Goal: Ask a question: Seek information or help from site administrators or community

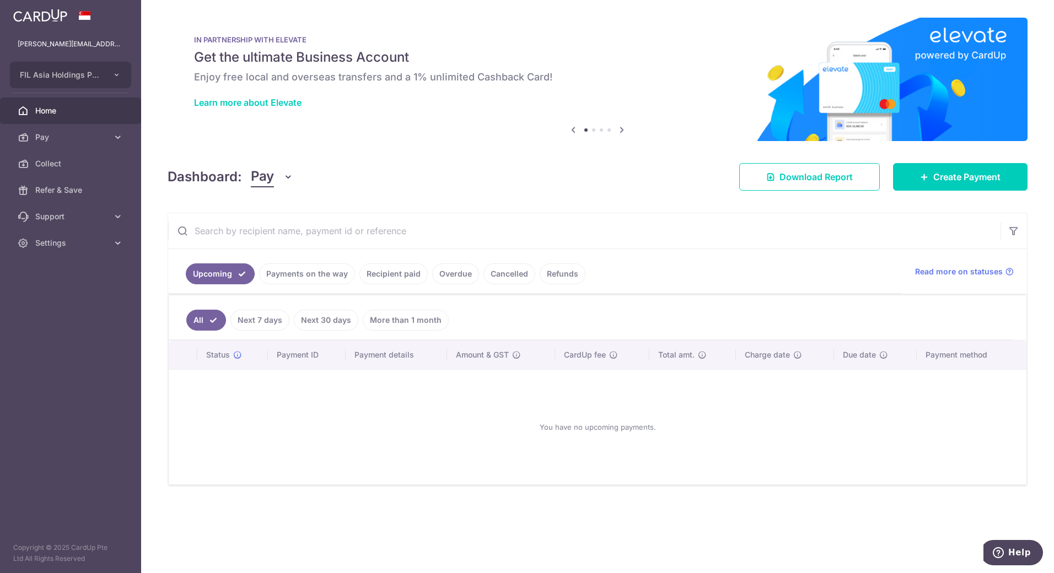
click at [491, 275] on link "Cancelled" at bounding box center [510, 274] width 52 height 21
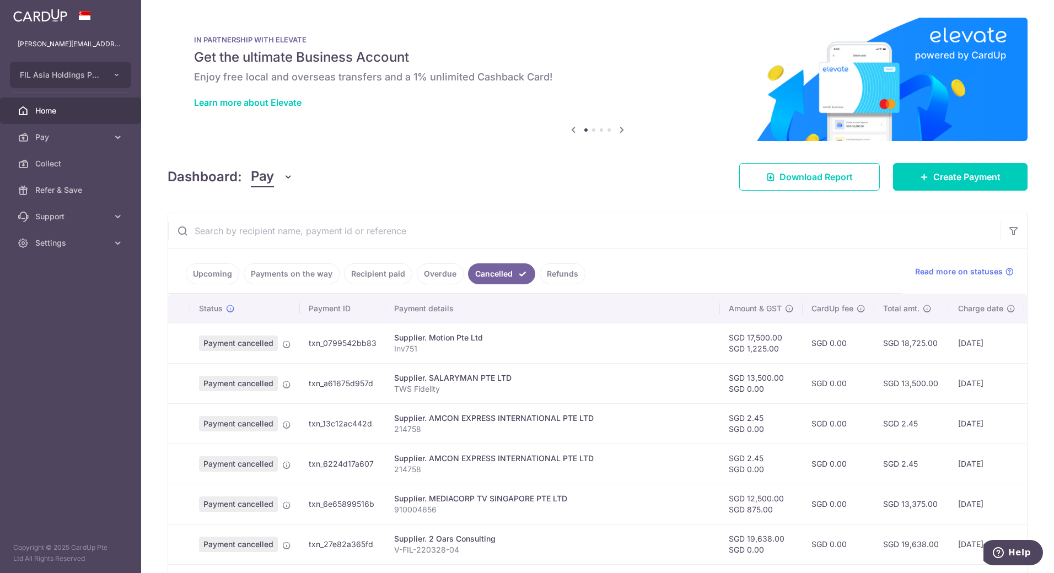
click at [446, 270] on link "Overdue" at bounding box center [440, 274] width 47 height 21
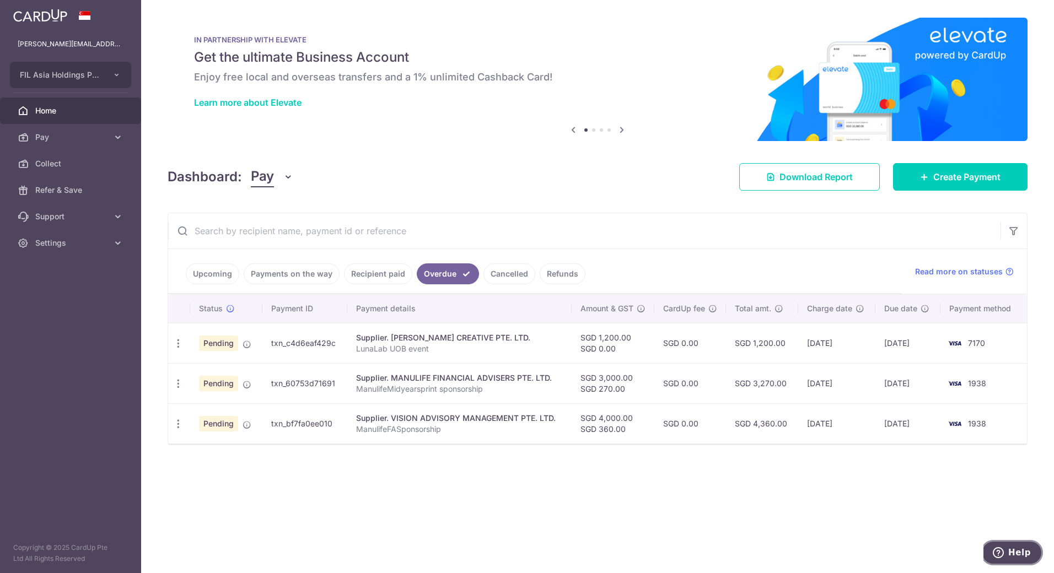
click at [1009, 555] on span "Help" at bounding box center [1000, 553] width 15 height 11
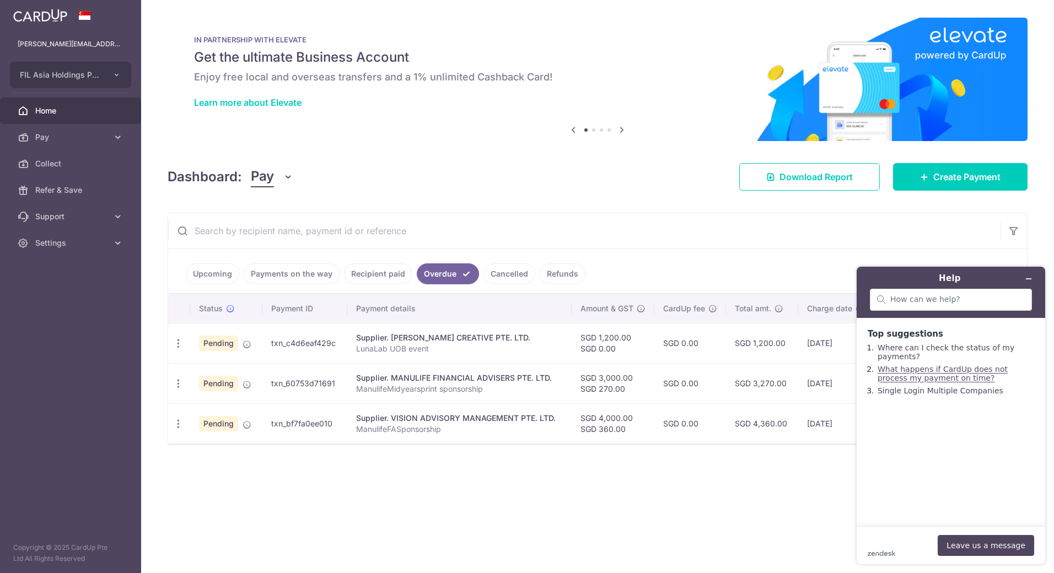
click at [919, 383] on link "What happens if CardUp does not process my payment on time?" at bounding box center [943, 374] width 130 height 18
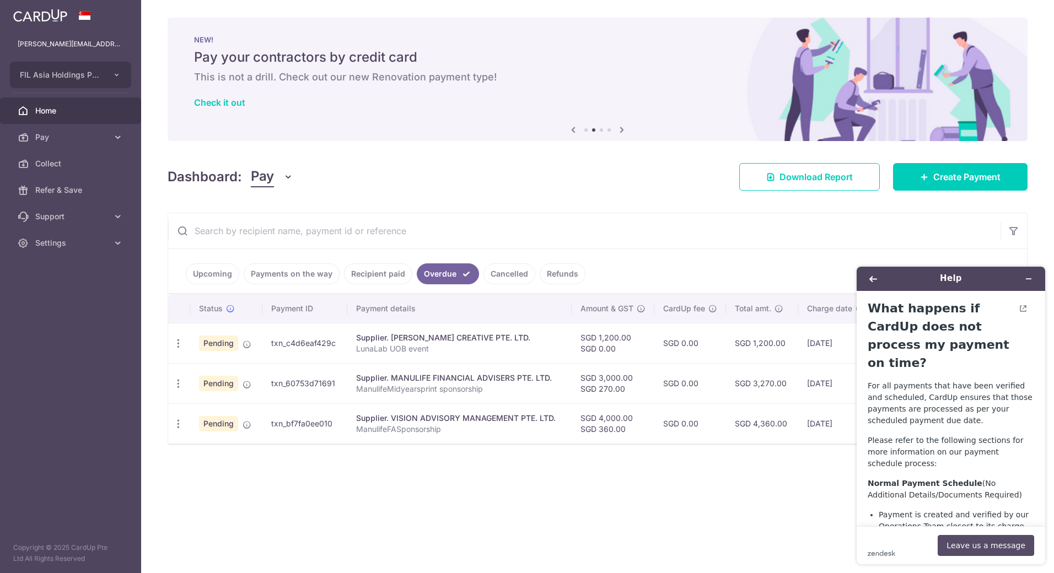
click at [988, 548] on button "Leave us a message" at bounding box center [986, 545] width 96 height 21
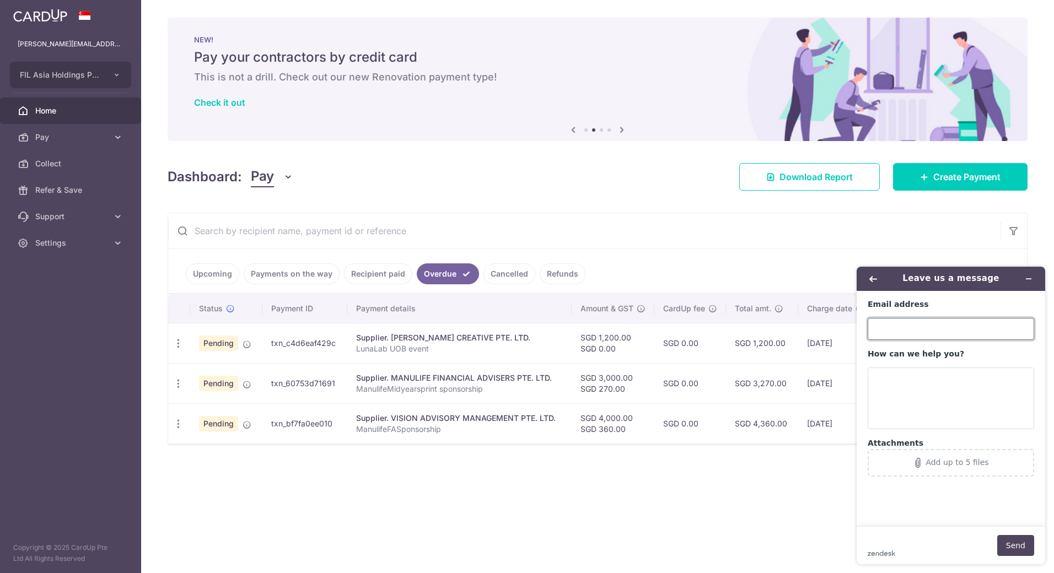
click at [937, 329] on input "Email address" at bounding box center [951, 329] width 167 height 22
type input "[PERSON_NAME][EMAIL_ADDRESS][DOMAIN_NAME]"
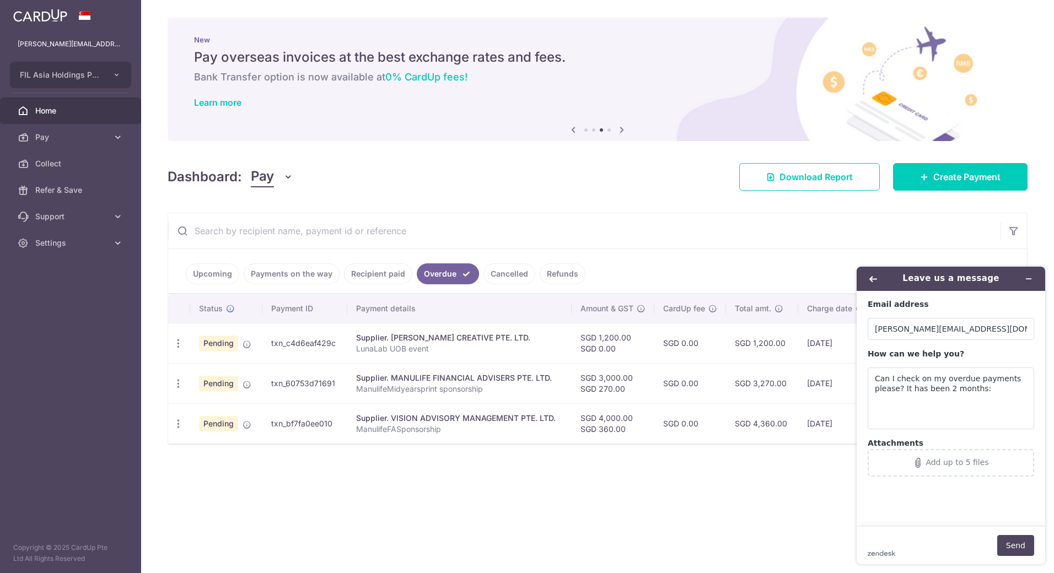
drag, startPoint x: 341, startPoint y: 344, endPoint x: 272, endPoint y: 345, distance: 68.4
click at [272, 345] on td "txn_c4d6eaf429c" at bounding box center [304, 343] width 85 height 40
copy td "txn_c4d6eaf429c"
click at [980, 390] on textarea "Can I check on my overdue payments please? It has been 2 months:" at bounding box center [951, 399] width 167 height 62
paste textarea "txn_c4d6eaf429c"
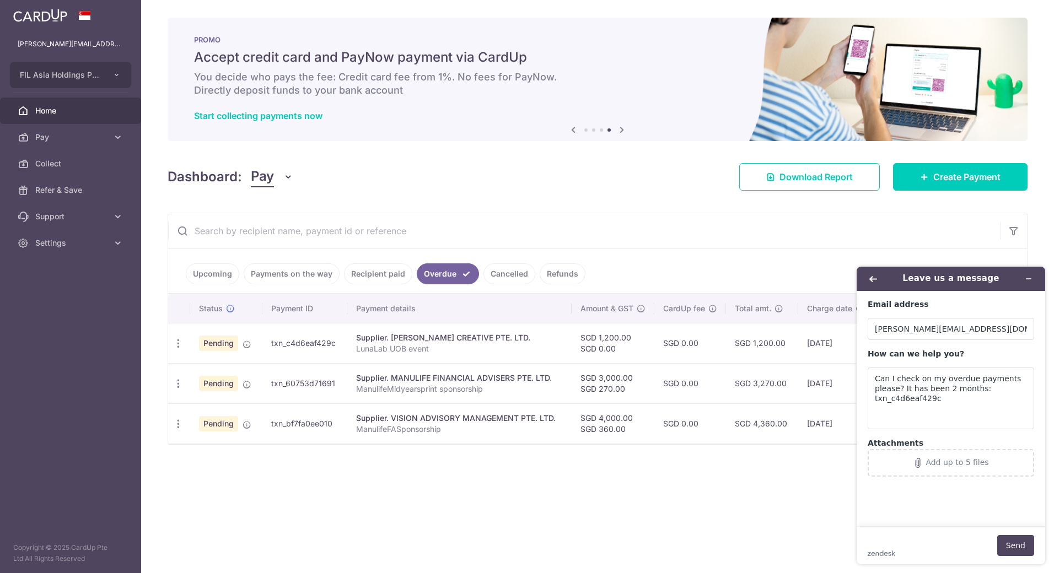
drag, startPoint x: 343, startPoint y: 386, endPoint x: 269, endPoint y: 387, distance: 73.9
click at [269, 387] on td "txn_60753d71691" at bounding box center [304, 383] width 85 height 40
copy td "txn_60753d71691"
click at [921, 414] on textarea "Can I check on my overdue payments please? It has been 2 months: txn_c4d6eaf429c" at bounding box center [951, 399] width 167 height 62
click at [943, 396] on textarea "Can I check on my overdue payments please? It has been 2 months: txn_c4d6eaf429c" at bounding box center [951, 399] width 167 height 62
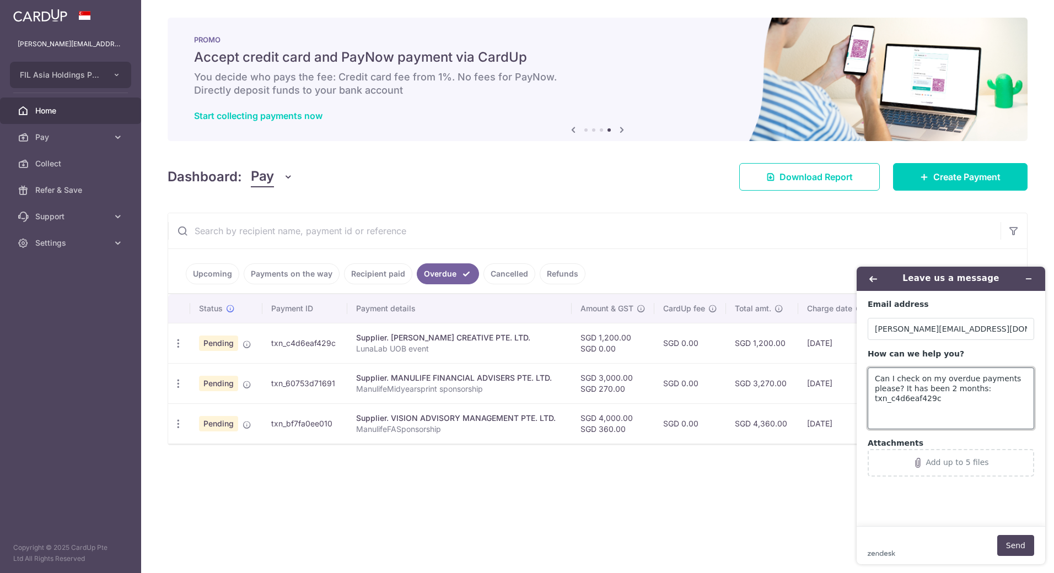
paste textarea "txn_60753d71691"
drag, startPoint x: 340, startPoint y: 423, endPoint x: 255, endPoint y: 422, distance: 84.9
click at [255, 422] on tr "Update payment Cancel payment Upload doc Pending txn_bf7fa0ee010 Supplier. VISI…" at bounding box center [597, 424] width 859 height 40
copy tr "txn_bf7fa0ee010"
click at [964, 413] on textarea "Can I check on my overdue payments please? It has been 2 months: txn_c4d6eaf429…" at bounding box center [951, 399] width 167 height 62
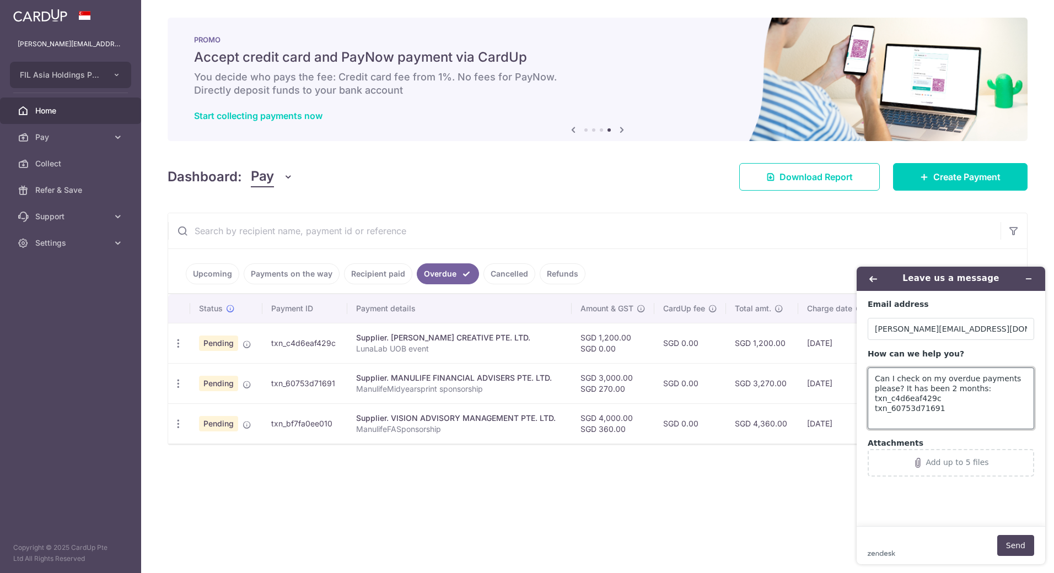
paste textarea "txn_bf7fa0ee010"
click at [886, 422] on textarea "Can I check on my overdue payments please? It has been 2 months: txn_c4d6eaf429…" at bounding box center [951, 399] width 167 height 62
type textarea "Can I check on my overdue payments please? It has been 2 months: txn_c4d6eaf429…"
click at [1004, 544] on button "Send" at bounding box center [1016, 545] width 37 height 21
